Goal: Information Seeking & Learning: Find specific page/section

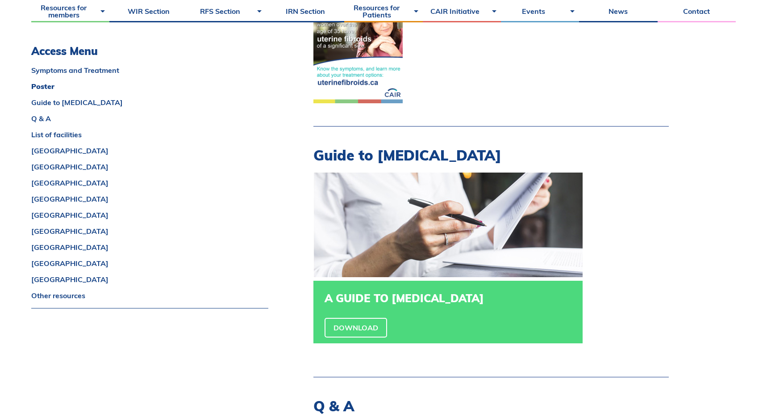
scroll to position [605, 0]
click at [52, 246] on link "[GEOGRAPHIC_DATA]" at bounding box center [149, 246] width 237 height 7
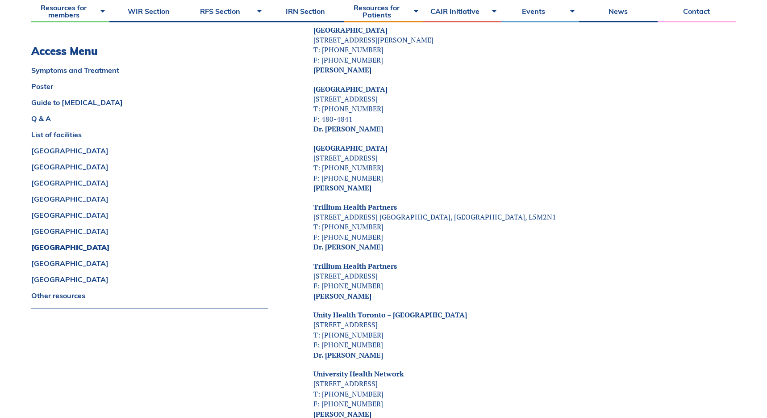
scroll to position [3848, 0]
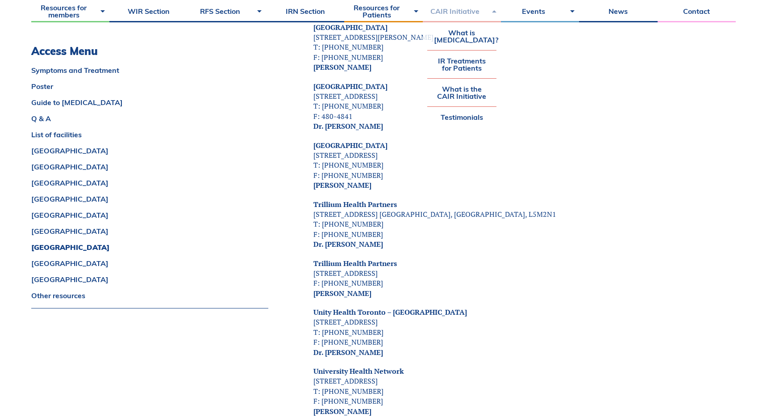
click at [455, 14] on link "CAIR Initiative" at bounding box center [462, 11] width 78 height 22
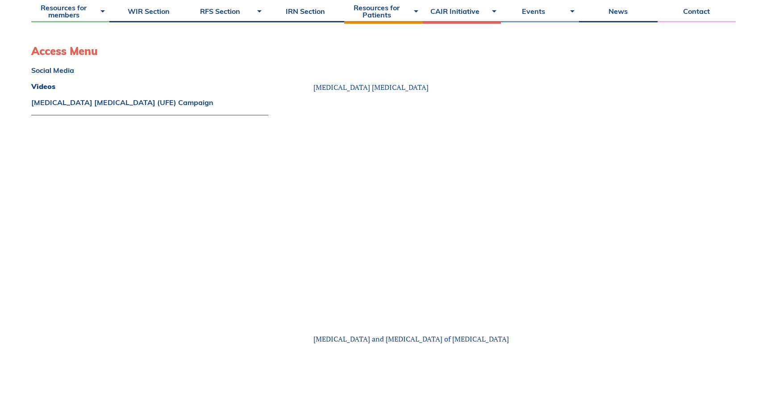
scroll to position [862, 0]
click at [703, 10] on link "Contact" at bounding box center [697, 11] width 78 height 22
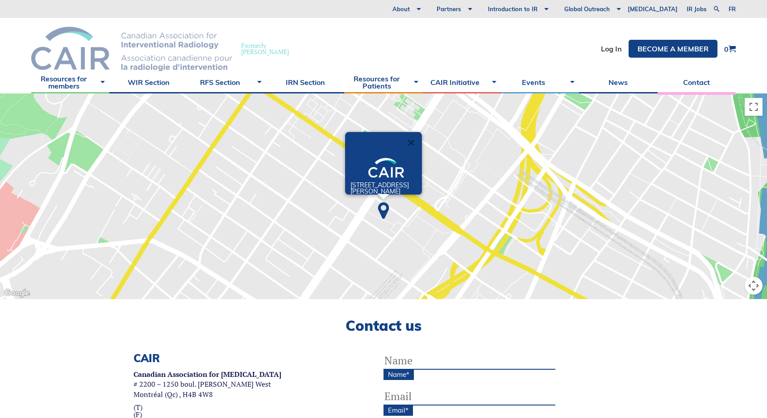
click at [164, 40] on img at bounding box center [131, 49] width 201 height 44
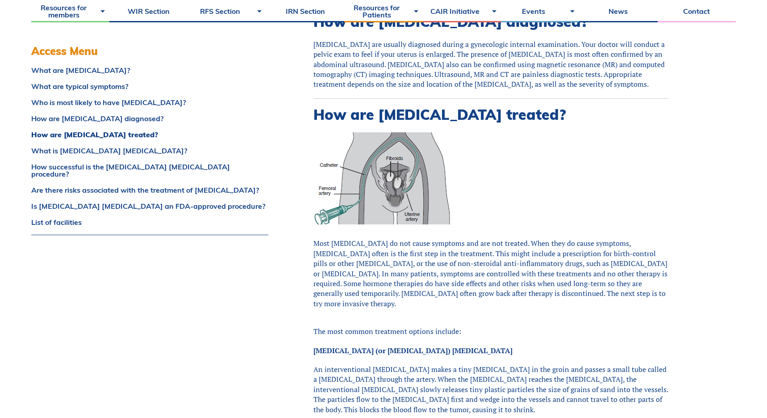
scroll to position [1192, 0]
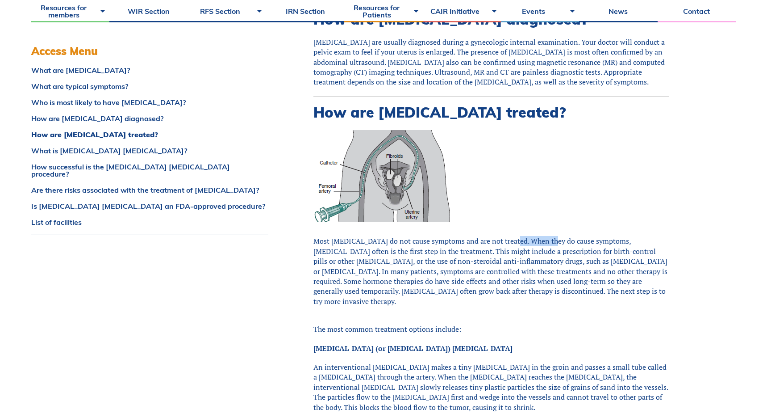
drag, startPoint x: 520, startPoint y: 210, endPoint x: 548, endPoint y: 212, distance: 28.6
click at [547, 236] on div "Most fibroids do not cause symptoms and are not treated. When they do cause sym…" at bounding box center [492, 271] width 356 height 70
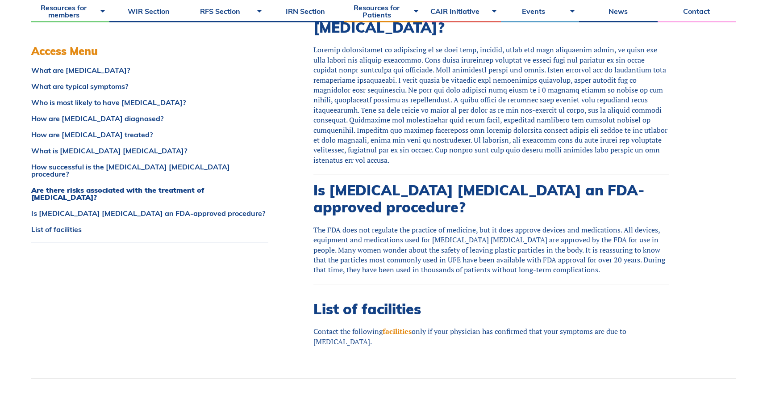
scroll to position [2541, 0]
click at [405, 326] on link "facilities" at bounding box center [397, 331] width 29 height 10
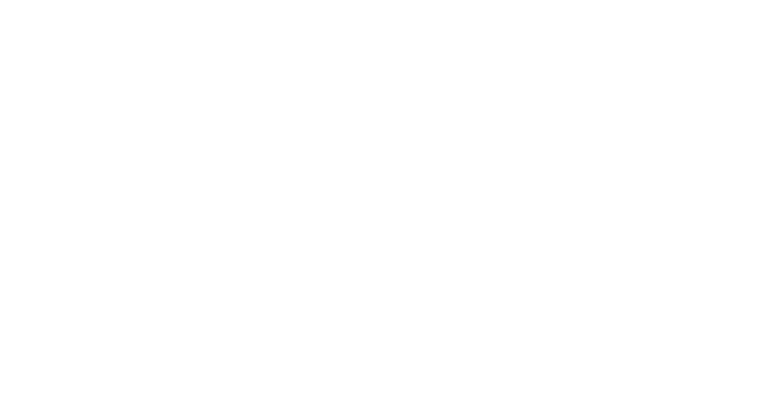
scroll to position [1607, 0]
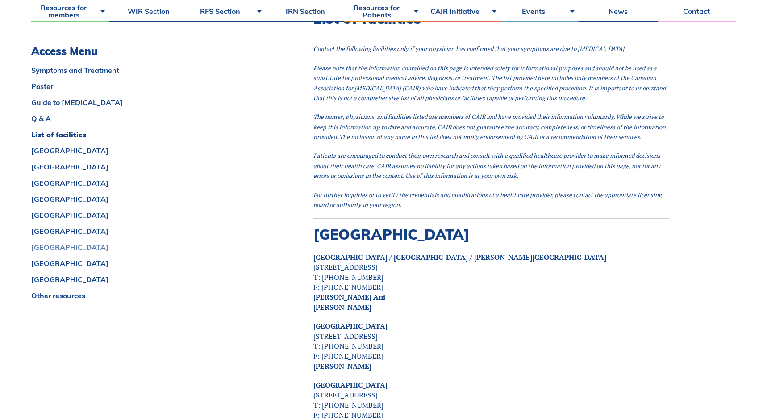
click at [50, 249] on link "[GEOGRAPHIC_DATA]" at bounding box center [149, 246] width 237 height 7
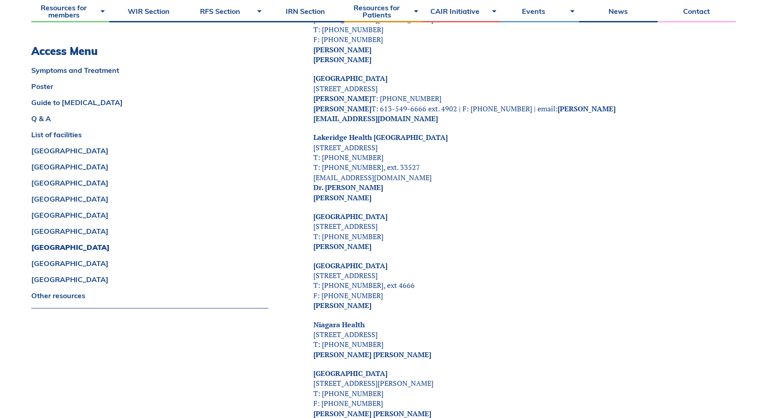
scroll to position [3238, 0]
drag, startPoint x: 539, startPoint y: 98, endPoint x: 575, endPoint y: 100, distance: 35.8
click at [575, 100] on p "[GEOGRAPHIC_DATA] [STREET_ADDRESS][GEOGRAPHIC_DATA][PERSON_NAME] T: [PHONE_NUMB…" at bounding box center [492, 98] width 356 height 50
drag, startPoint x: 576, startPoint y: 101, endPoint x: 598, endPoint y: 102, distance: 22.4
click at [581, 101] on p "[GEOGRAPHIC_DATA] [STREET_ADDRESS][GEOGRAPHIC_DATA][PERSON_NAME] T: [PHONE_NUMB…" at bounding box center [492, 98] width 356 height 50
